Goal: Check status: Check status

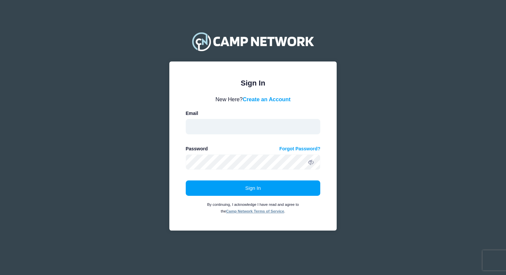
click at [243, 124] on input "email" at bounding box center [253, 126] width 135 height 15
type input "erik@futuresforge.org"
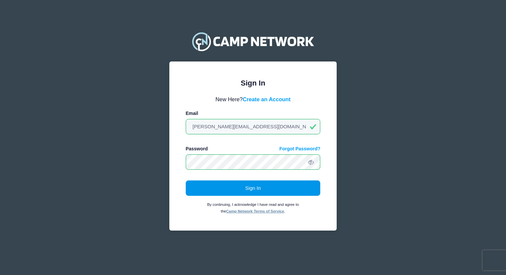
click at [238, 188] on button "Sign In" at bounding box center [253, 188] width 135 height 15
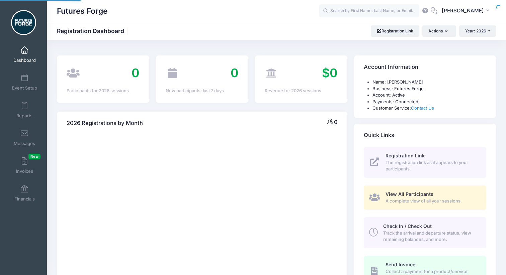
select select
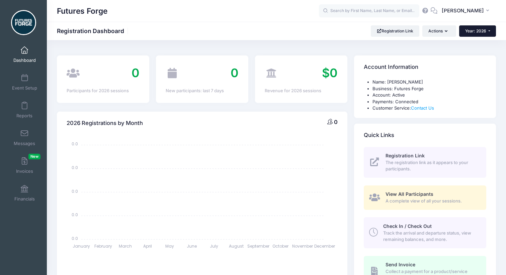
click at [471, 28] on button "Year: 2026" at bounding box center [477, 30] width 37 height 11
click at [485, 54] on link "Year: 2025" at bounding box center [480, 52] width 43 height 9
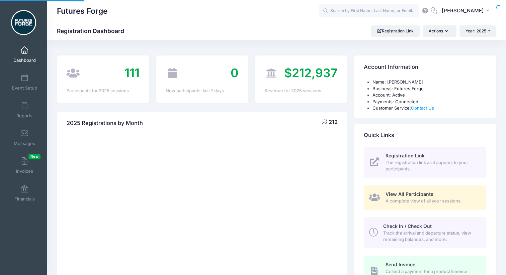
select select
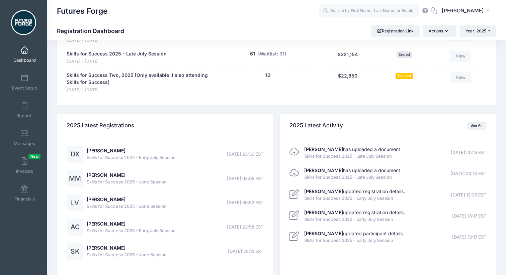
scroll to position [414, 0]
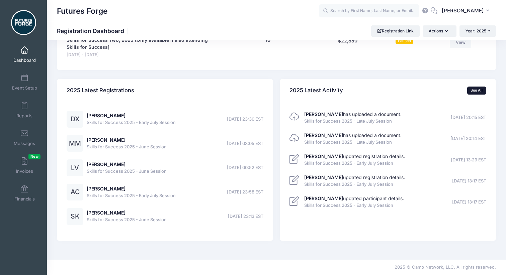
click at [478, 92] on link "See All" at bounding box center [476, 91] width 19 height 8
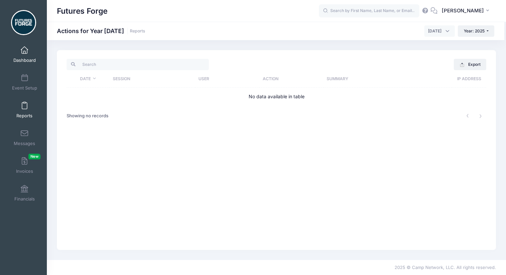
click at [26, 46] on link "Dashboard" at bounding box center [25, 54] width 32 height 23
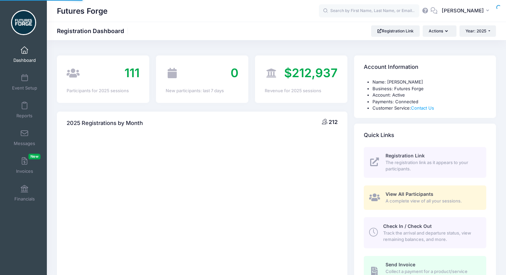
select select
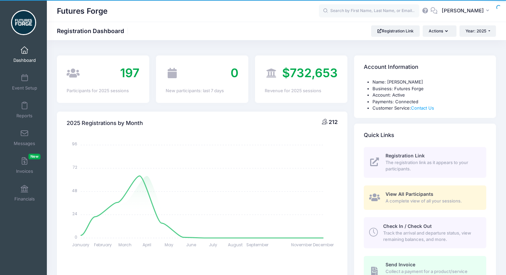
click at [309, 83] on div "$732,653 Revenue for 2025 sessions" at bounding box center [301, 79] width 92 height 47
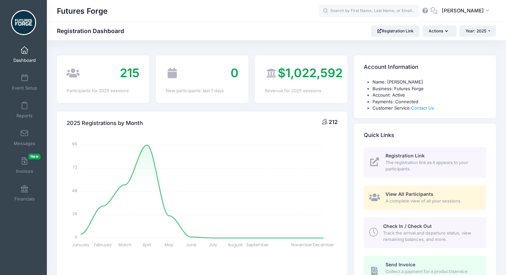
click at [400, 168] on span "The registration link as it appears to your participants." at bounding box center [431, 166] width 93 height 13
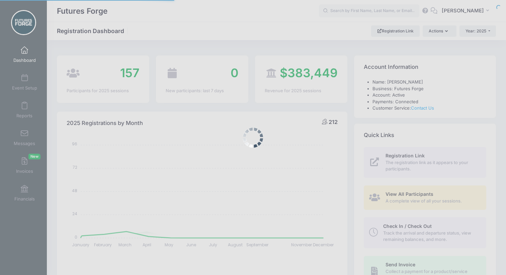
select select
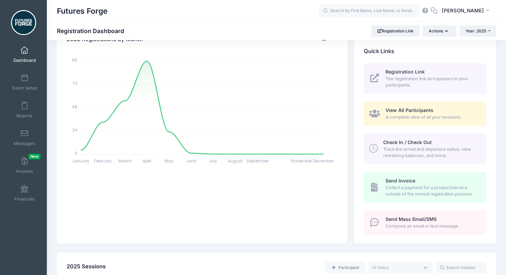
scroll to position [113, 0]
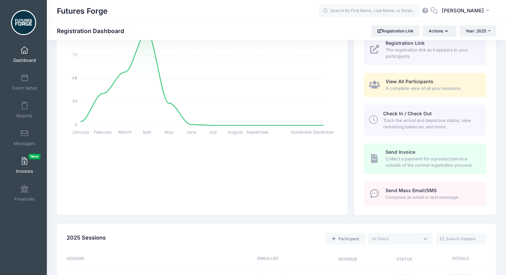
click at [24, 164] on span at bounding box center [24, 161] width 0 height 7
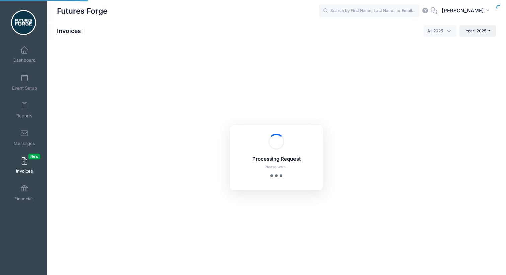
select select
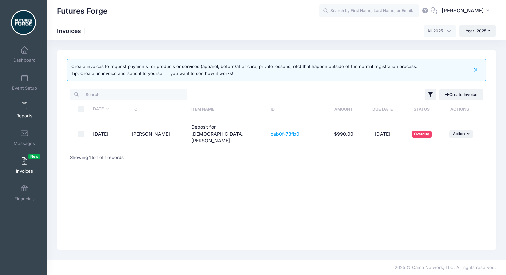
click at [21, 105] on link "Reports" at bounding box center [25, 109] width 32 height 23
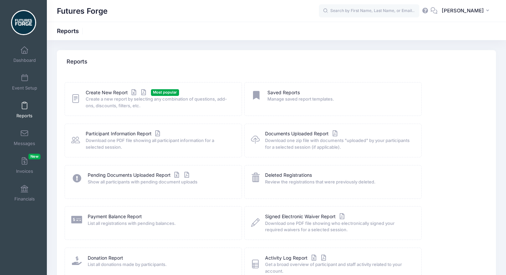
click at [149, 228] on div "Payment Balance Report List all registrations with pending balances." at bounding box center [153, 223] width 177 height 34
click at [126, 213] on link "Payment Balance Report" at bounding box center [115, 216] width 54 height 7
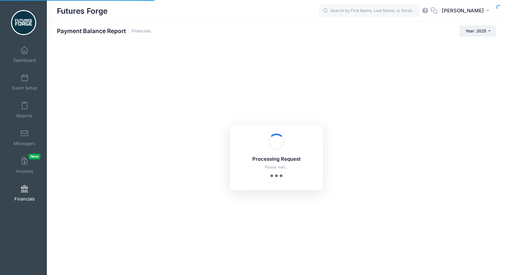
select select "10"
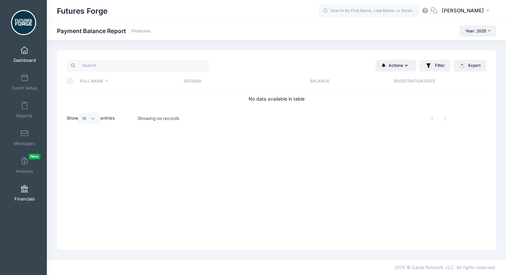
click at [33, 57] on link "Dashboard" at bounding box center [25, 54] width 32 height 23
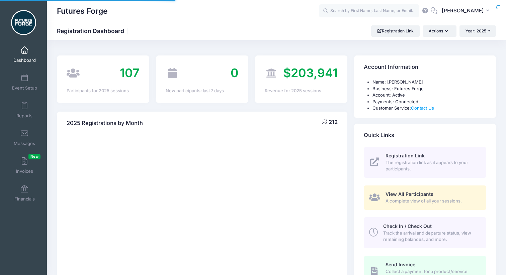
select select
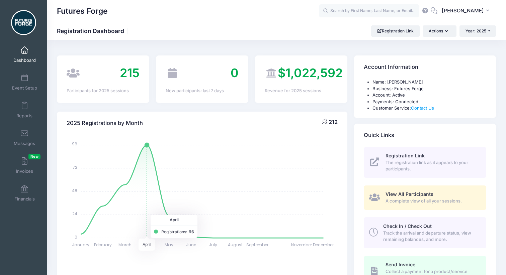
click at [149, 155] on icon "January January February February March March April April May May June June Jul…" at bounding box center [202, 193] width 271 height 117
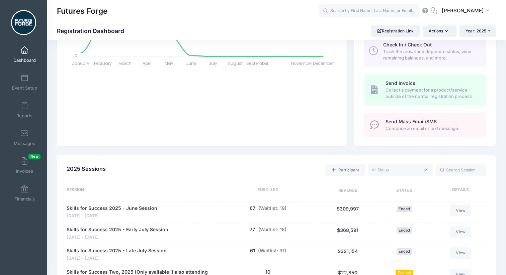
scroll to position [238, 0]
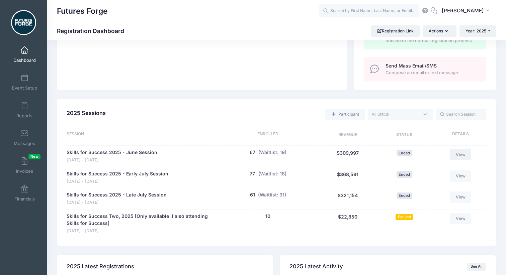
click at [461, 158] on link "View" at bounding box center [460, 154] width 21 height 11
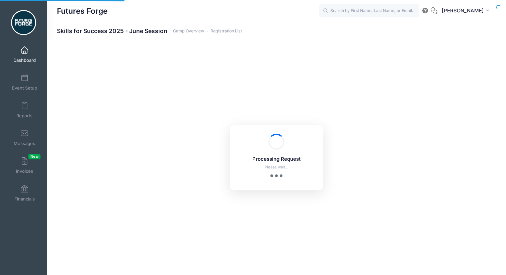
select select "10"
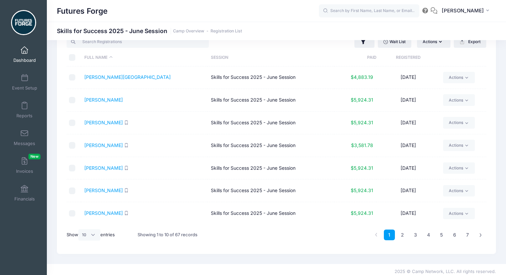
scroll to position [24, 0]
click at [468, 214] on icon at bounding box center [466, 213] width 5 height 5
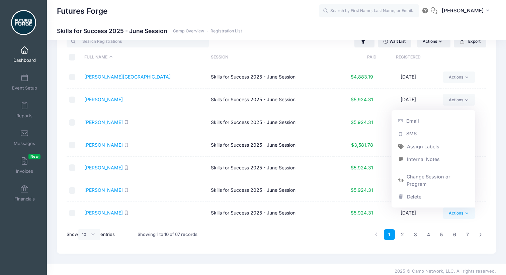
click at [468, 214] on icon at bounding box center [466, 213] width 5 height 5
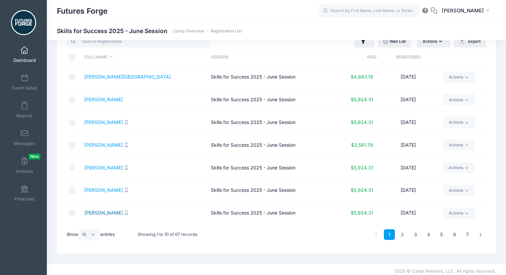
click at [107, 215] on link "Dowling, Sean" at bounding box center [103, 213] width 38 height 6
